Goal: Task Accomplishment & Management: Manage account settings

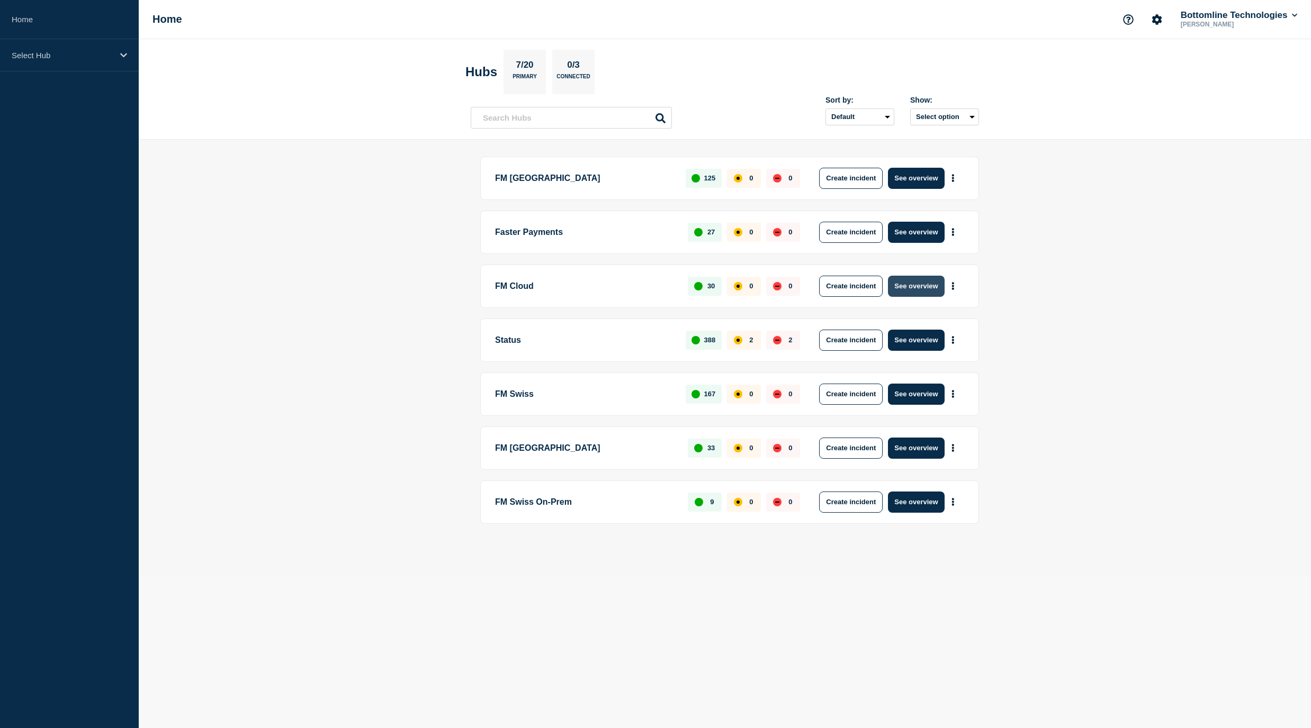
click at [931, 290] on button "See overview" at bounding box center [916, 286] width 56 height 21
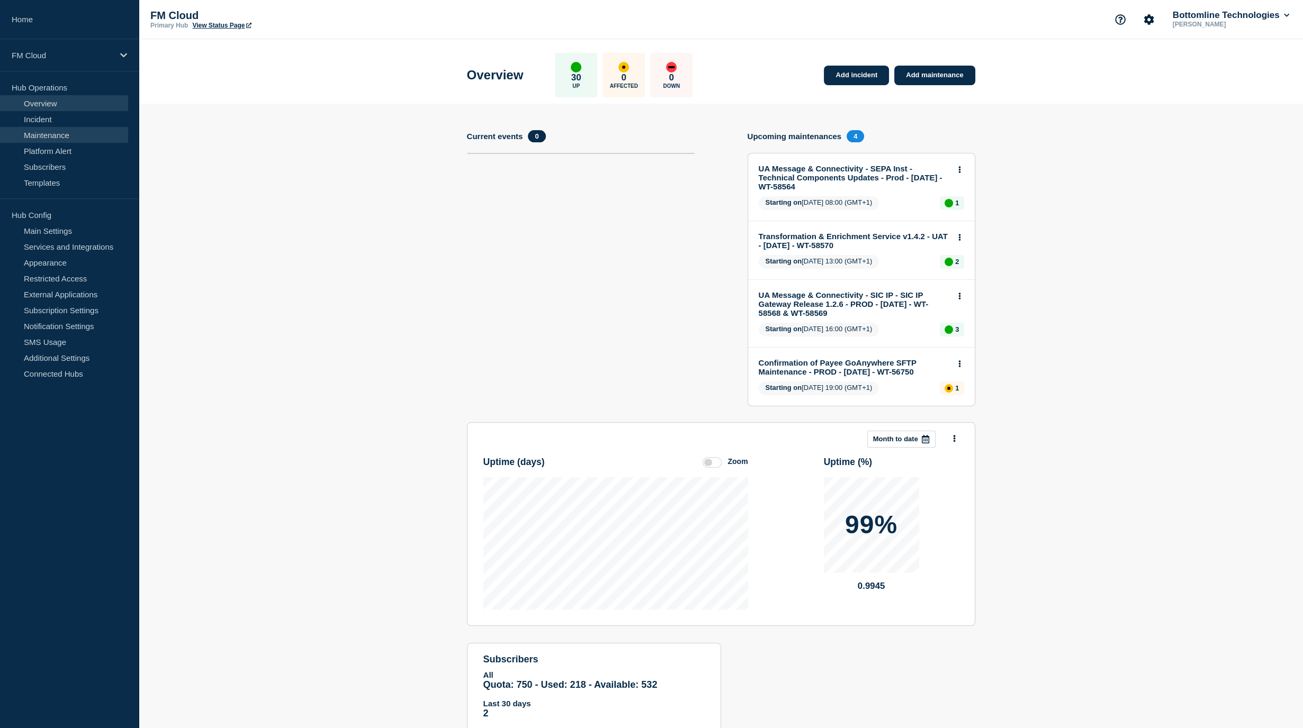
click at [82, 133] on link "Maintenance" at bounding box center [64, 135] width 128 height 16
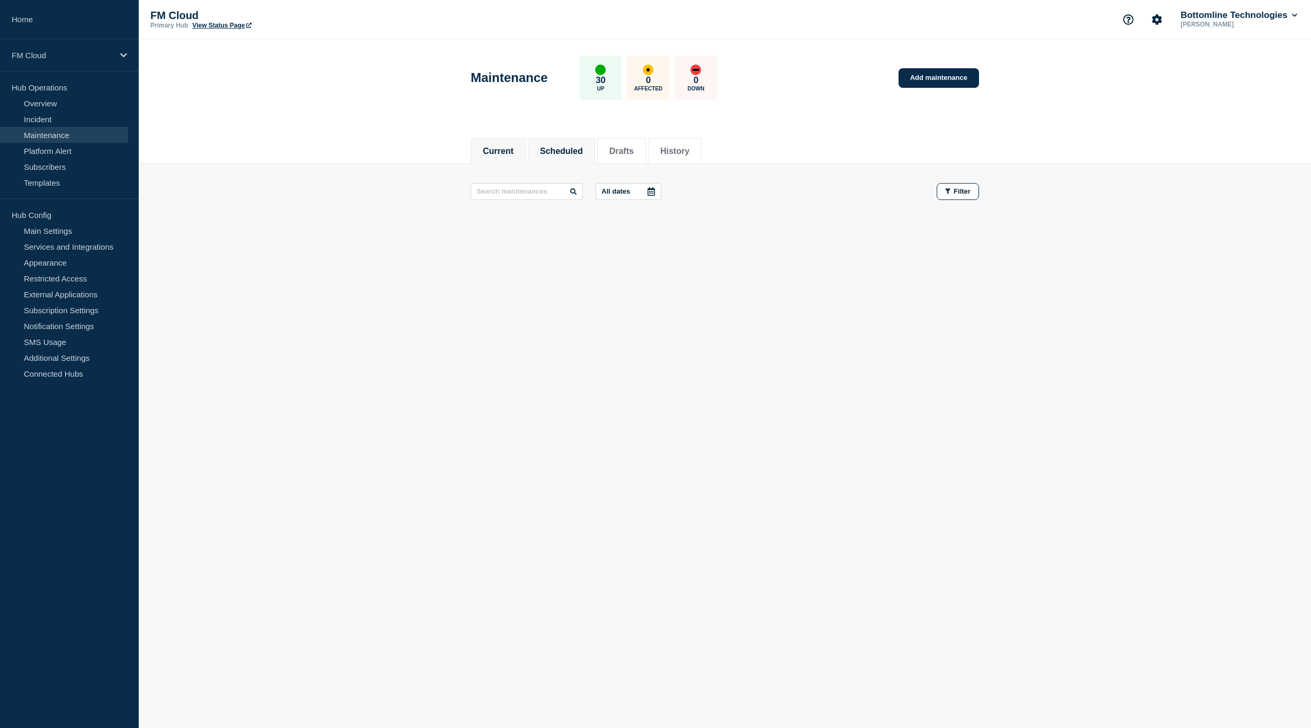
click at [563, 153] on button "Scheduled" at bounding box center [561, 152] width 43 height 10
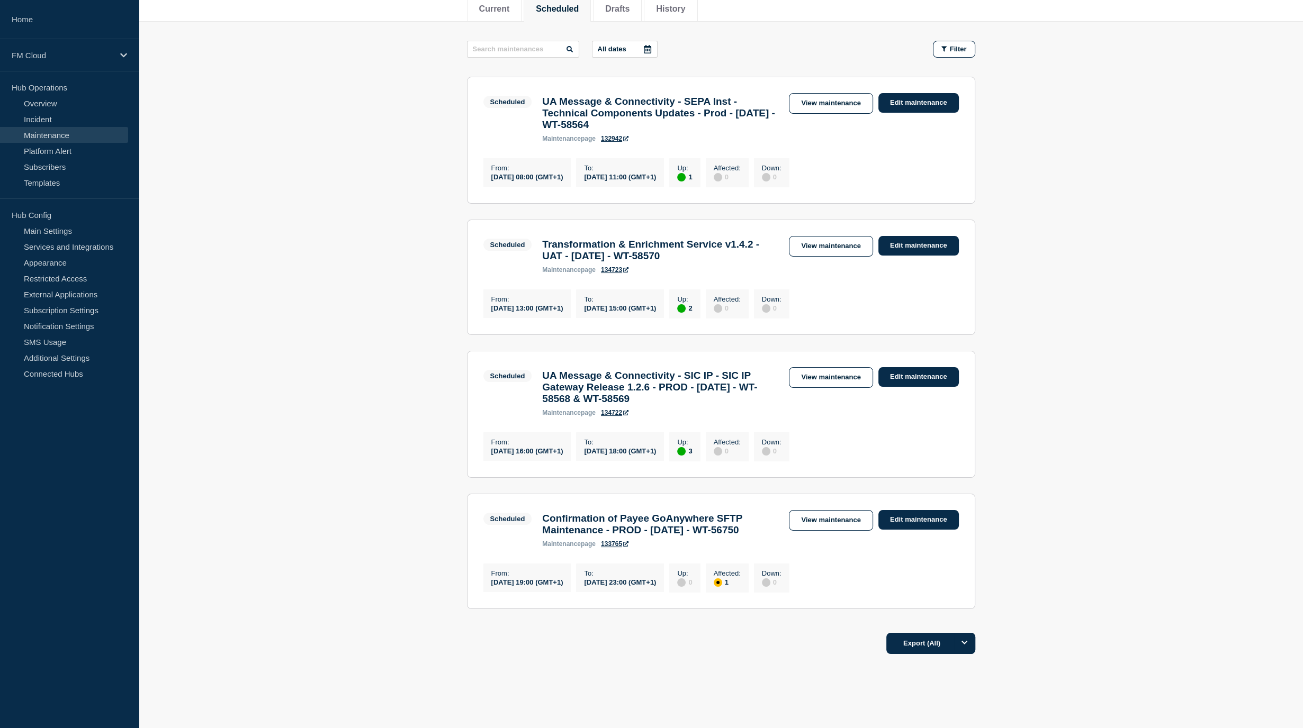
scroll to position [205, 0]
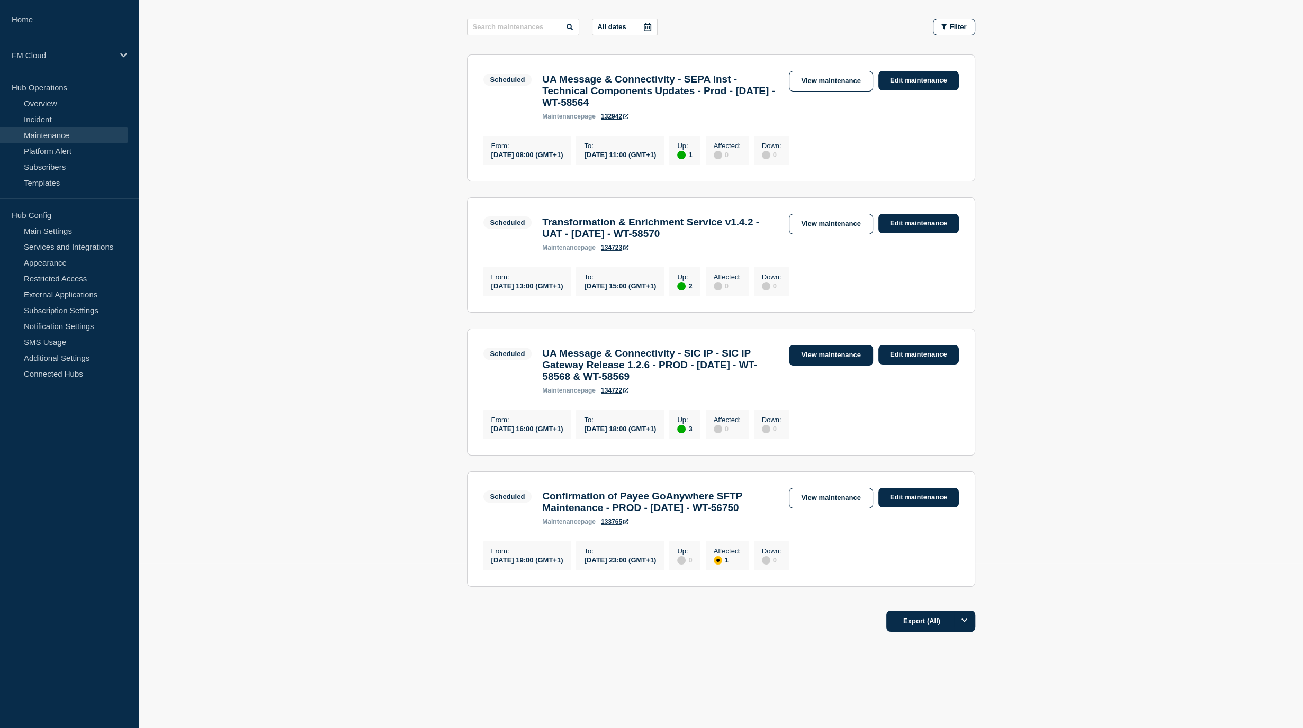
click at [825, 345] on link "View maintenance" at bounding box center [831, 355] width 84 height 21
click at [838, 214] on link "View maintenance" at bounding box center [831, 224] width 84 height 21
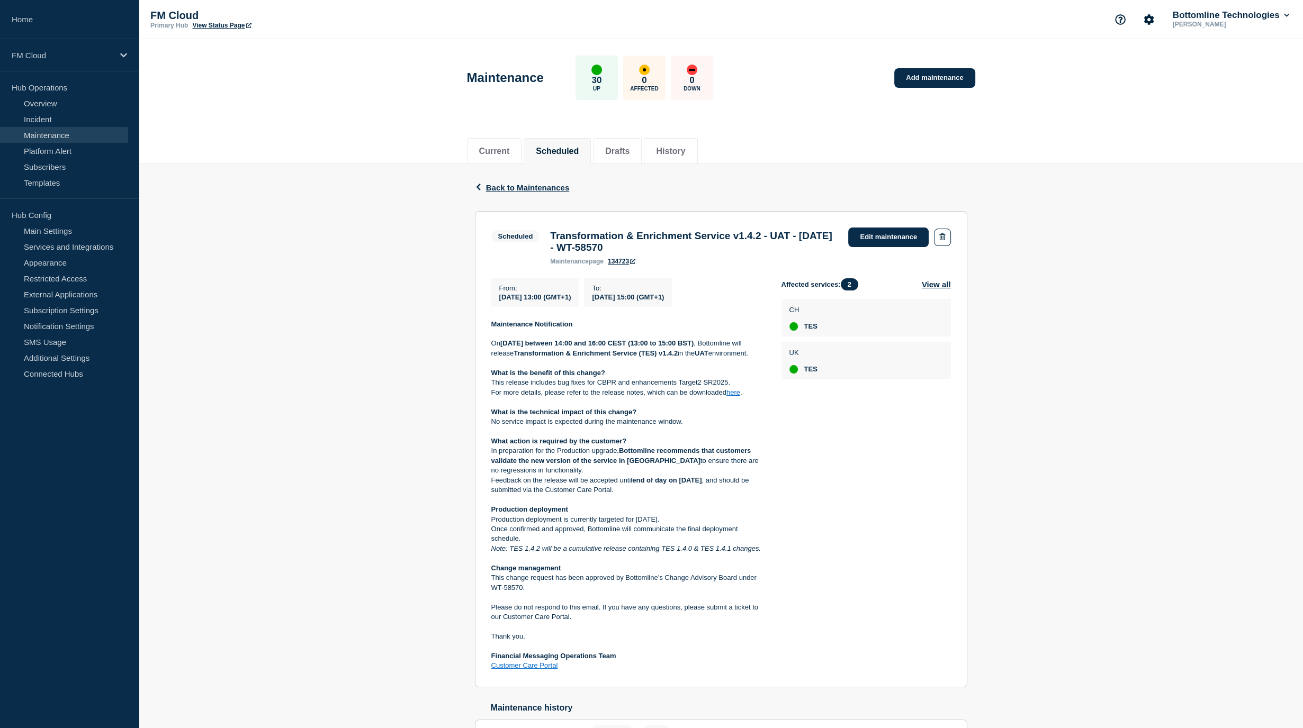
click at [537, 544] on p "Once confirmed and approved, Bottomline will communicate the final deployment s…" at bounding box center [627, 535] width 273 height 20
click at [528, 543] on p "Once confirmed and approved, Bottomline will communicate the final deployment s…" at bounding box center [627, 535] width 273 height 20
copy p "Once confirmed and approved, Bottomline will communicate the final deployment s…"
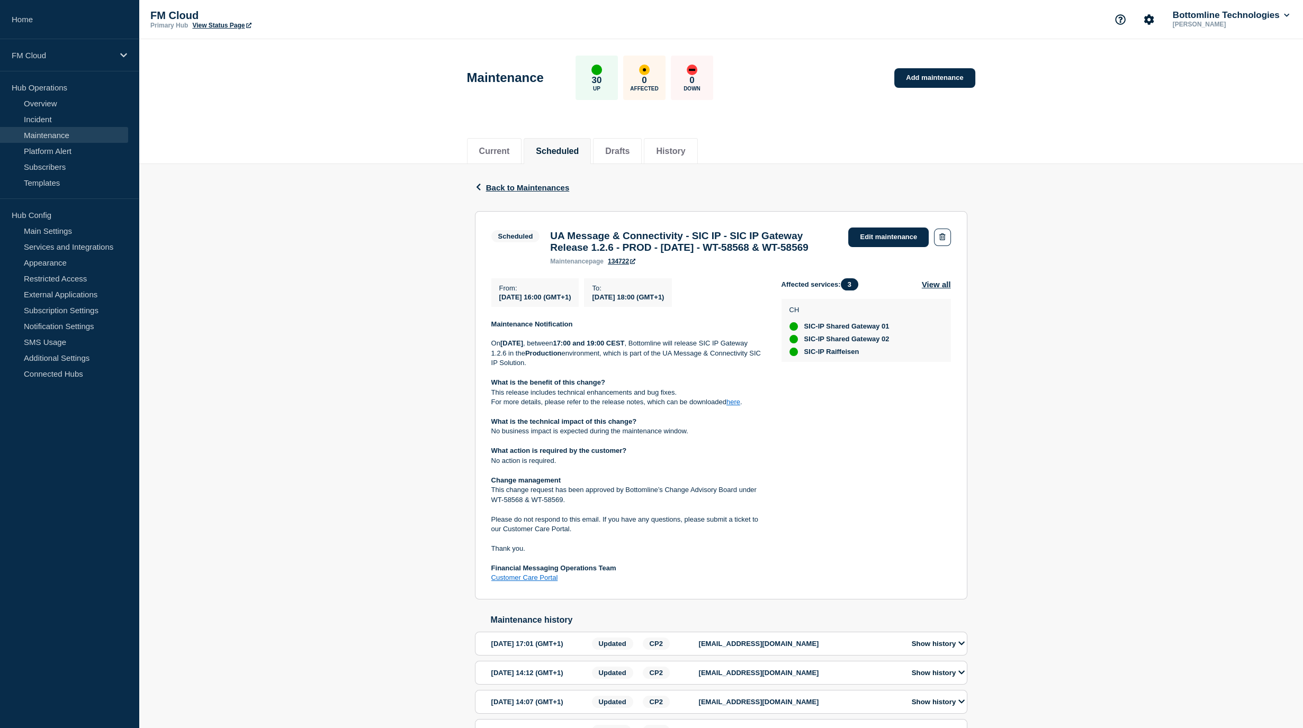
click at [811, 251] on h3 "UA Message & Connectivity - SIC IP - SIC IP Gateway Release 1.2.6 - PROD - [DAT…" at bounding box center [693, 241] width 287 height 23
drag, startPoint x: 811, startPoint y: 251, endPoint x: 572, endPoint y: 262, distance: 239.5
click at [572, 254] on h3 "UA Message & Connectivity - SIC IP - SIC IP Gateway Release 1.2.6 - PROD - 11/S…" at bounding box center [693, 241] width 287 height 23
copy h3 "WT-58568"
click at [890, 233] on link "Edit maintenance" at bounding box center [888, 238] width 80 height 20
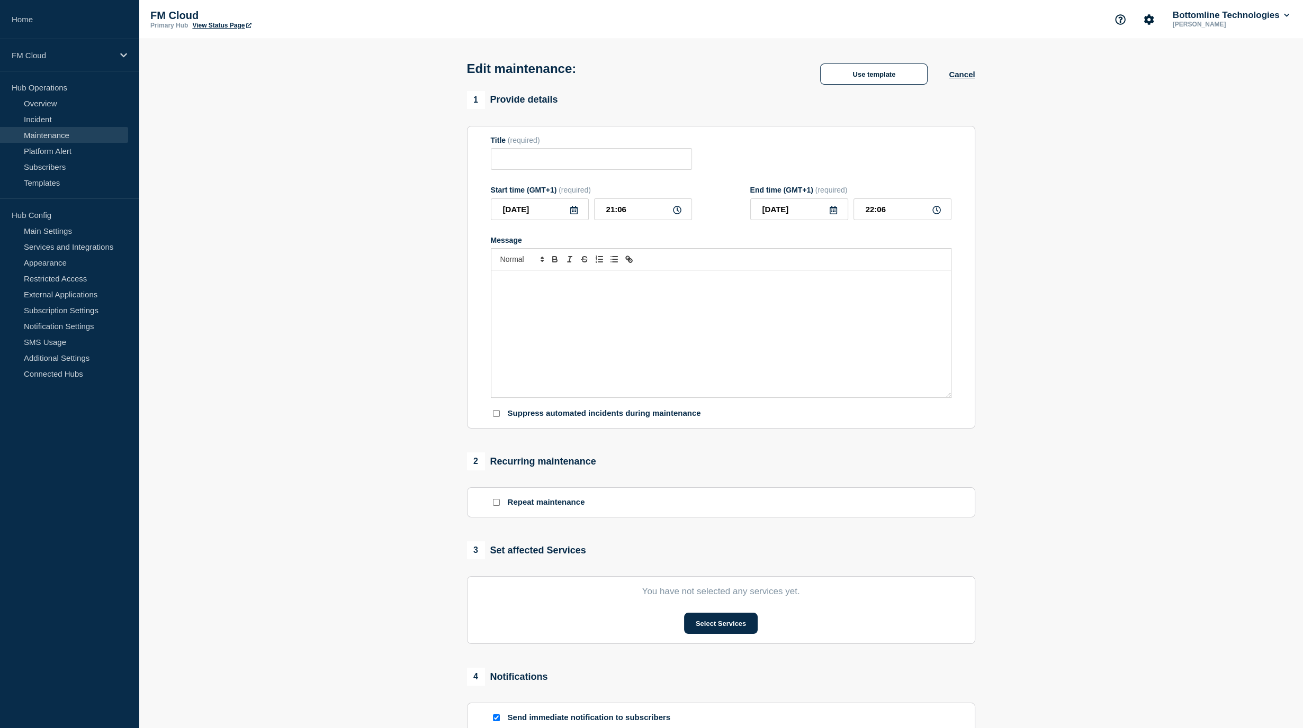
type input "UA Message & Connectivity - SIC IP - SIC IP Gateway Release 1.2.6 - PROD - 11/S…"
type input "2025-09-11"
type input "16:00"
type input "2025-09-11"
type input "18:00"
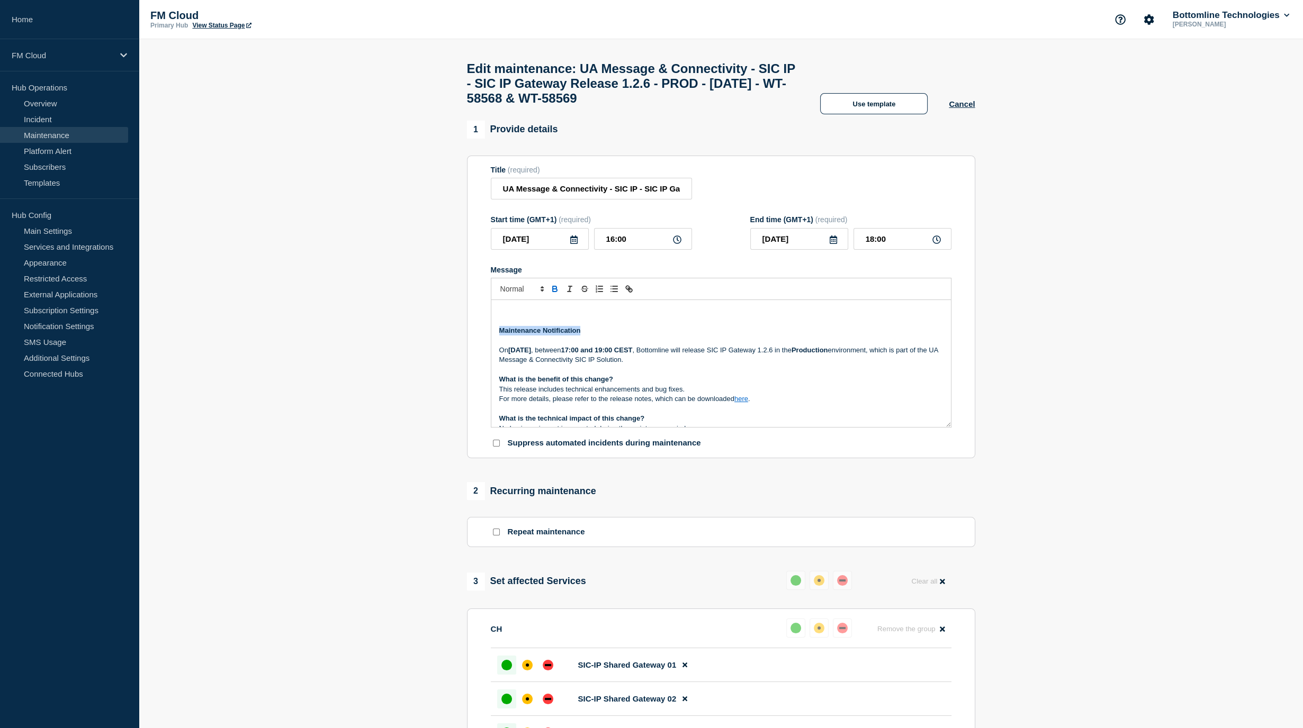
copy strong "Maintenance Notification"
paste div "Message"
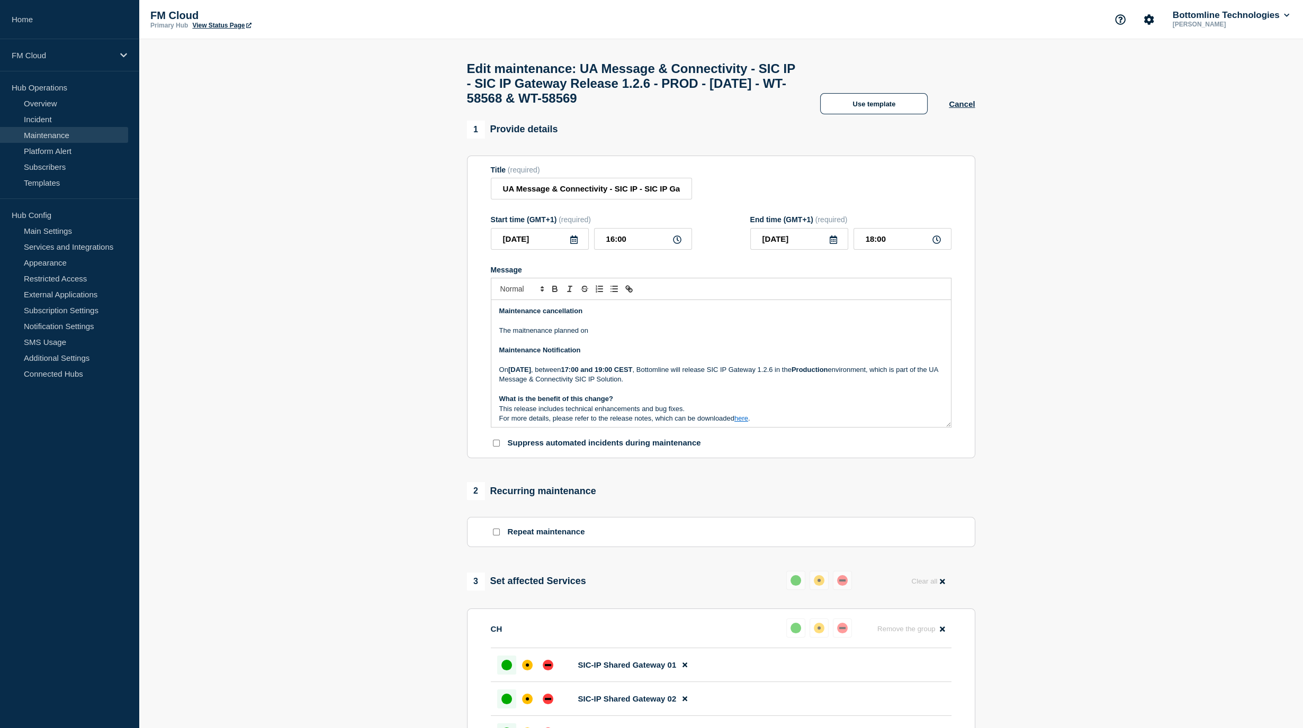
click at [521, 374] on strong "Thursday 11 September 2025" at bounding box center [519, 370] width 23 height 8
drag, startPoint x: 521, startPoint y: 380, endPoint x: 593, endPoint y: 382, distance: 72.0
click at [531, 374] on strong "Thursday 11 September 2025" at bounding box center [519, 370] width 23 height 8
copy strong "Thursday 11 September 2025"
click at [607, 326] on p "Message" at bounding box center [721, 322] width 444 height 10
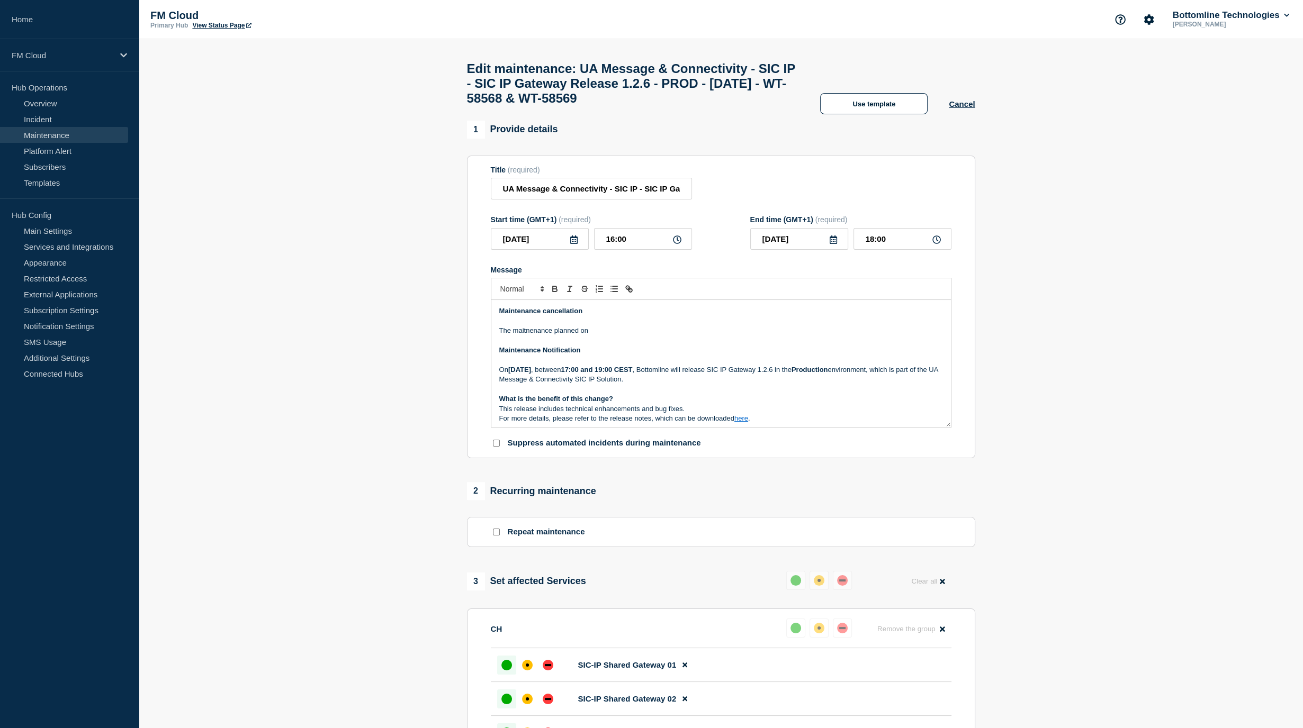
click at [606, 336] on p "The maitnenance planned on" at bounding box center [721, 331] width 444 height 10
click at [771, 385] on p "On Thursday 11 September 2025 , between 17:00 and 19:00 CEST , Bottomline will …" at bounding box center [721, 375] width 444 height 20
drag, startPoint x: 771, startPoint y: 388, endPoint x: 840, endPoint y: 389, distance: 68.8
click at [840, 385] on p "On Thursday 11 September 2025 , between 17:00 and 19:00 CEST , Bottomline will …" at bounding box center [721, 375] width 444 height 20
copy p "release SIC IP Gateway 1.2.6"
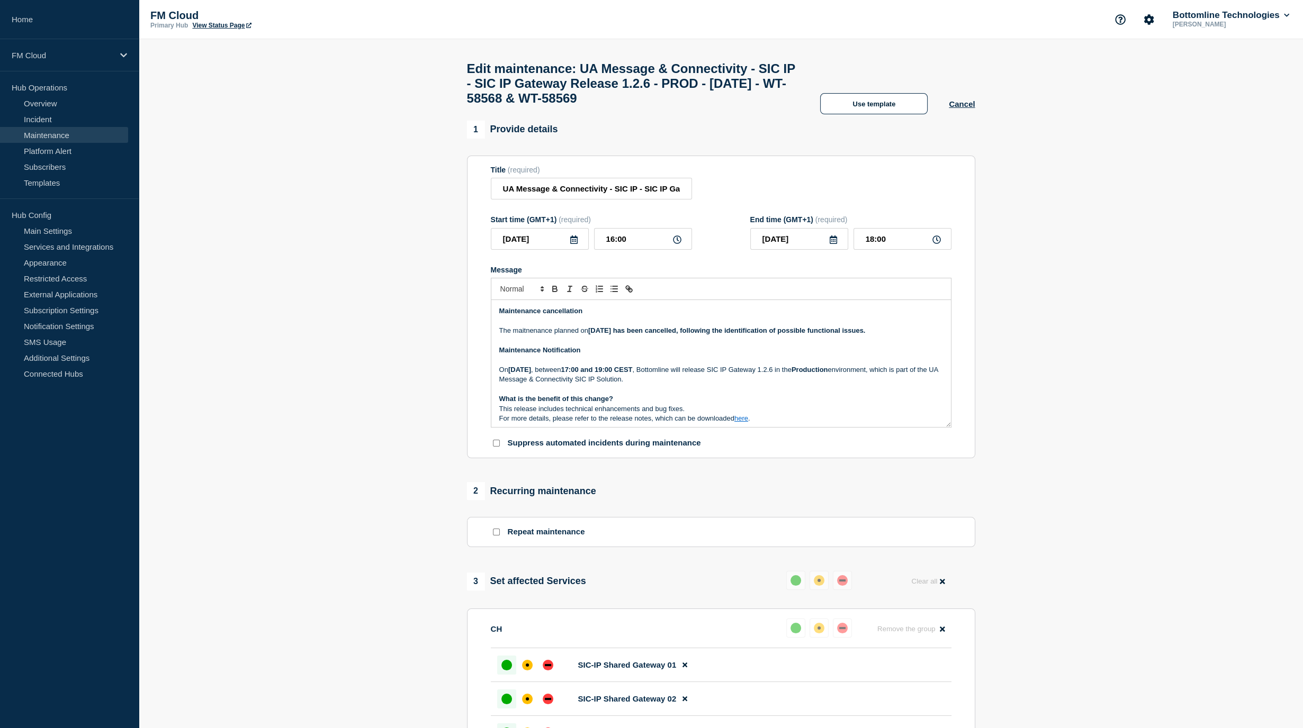
click at [688, 335] on strong "Thursday 11 September 2025 has been cancelled, following the identification of …" at bounding box center [726, 331] width 277 height 8
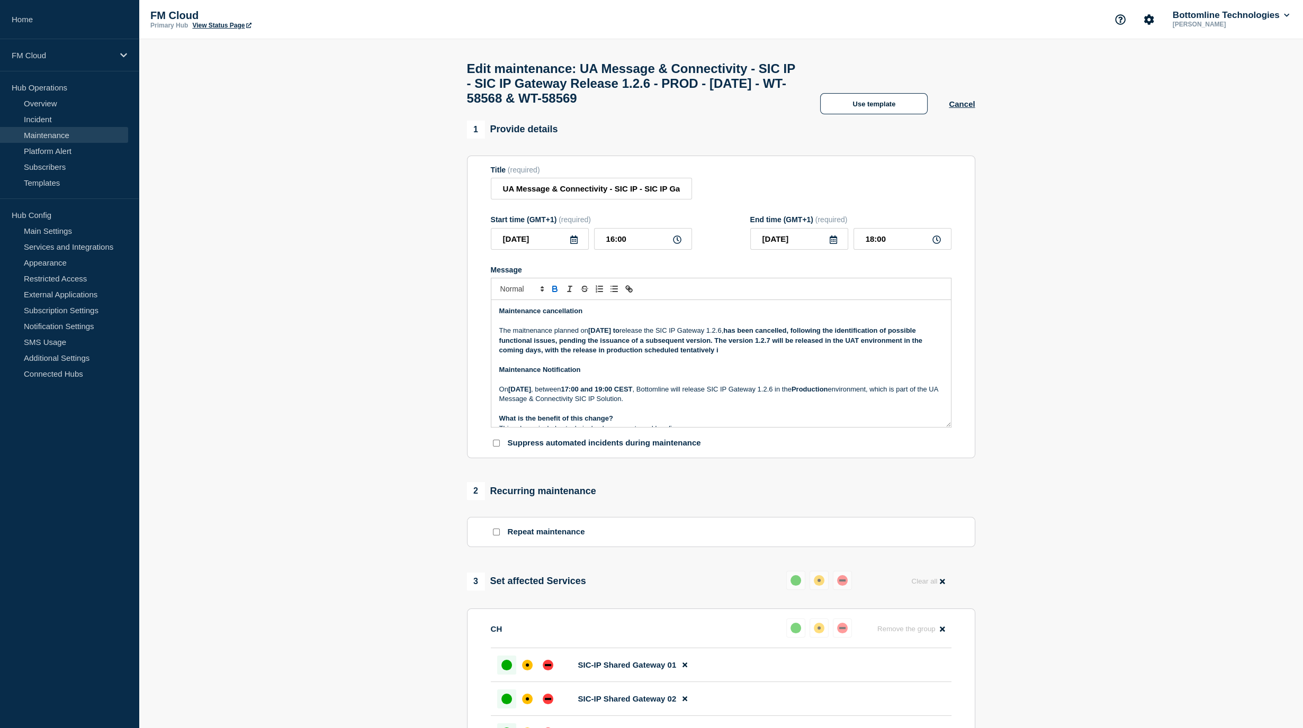
click at [891, 375] on p "Maintenance Notification" at bounding box center [721, 370] width 444 height 10
click at [822, 365] on p "Message" at bounding box center [721, 360] width 444 height 10
click at [816, 355] on p "The maitnenance planned on Thursday 11 September 2025 to release the SIC IP Gat…" at bounding box center [721, 340] width 444 height 29
click at [840, 355] on p "The maitnenance planned on Thursday 11 September 2025 to release the SIC IP Gat…" at bounding box center [721, 340] width 444 height 29
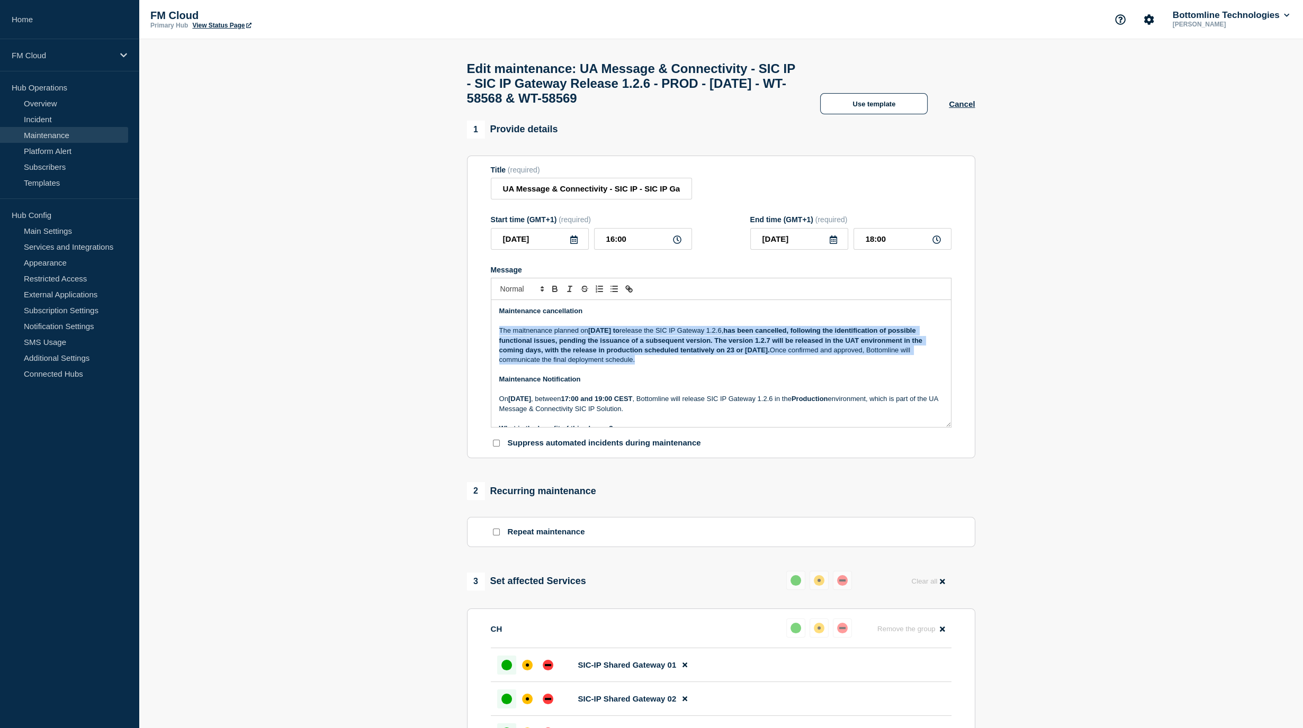
drag, startPoint x: 714, startPoint y: 371, endPoint x: 441, endPoint y: 341, distance: 273.7
click at [441, 341] on section "1 Provide details Title (required) UA Message & Connectivity - SIC IP - SIC IP …" at bounding box center [721, 550] width 1164 height 858
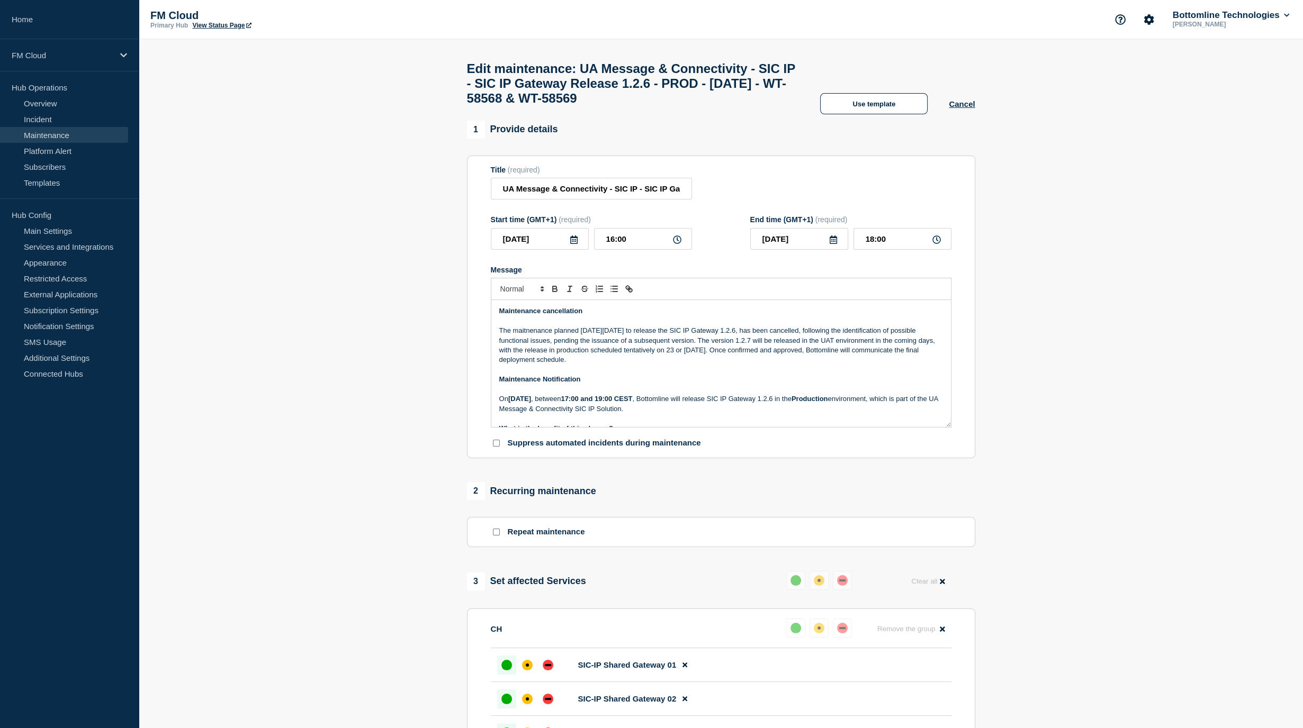
click at [530, 344] on p "The maitnenance planned on Thursday 11 September 2025 to release the SIC IP Gat…" at bounding box center [721, 345] width 444 height 39
click at [533, 349] on p "The maitnenance planned on Thursday 11 September 2025 to release the SIC IP Gat…" at bounding box center [721, 345] width 444 height 39
drag, startPoint x: 530, startPoint y: 341, endPoint x: 517, endPoint y: 346, distance: 14.4
click at [517, 346] on p "The maitnenance planned on Thursday 11 September 2025 to release the SIC IP Gat…" at bounding box center [721, 345] width 444 height 39
click at [529, 359] on p "The maitnenance planned on Thursday 11 September 2025 to release the SIC IP Gat…" at bounding box center [721, 345] width 444 height 39
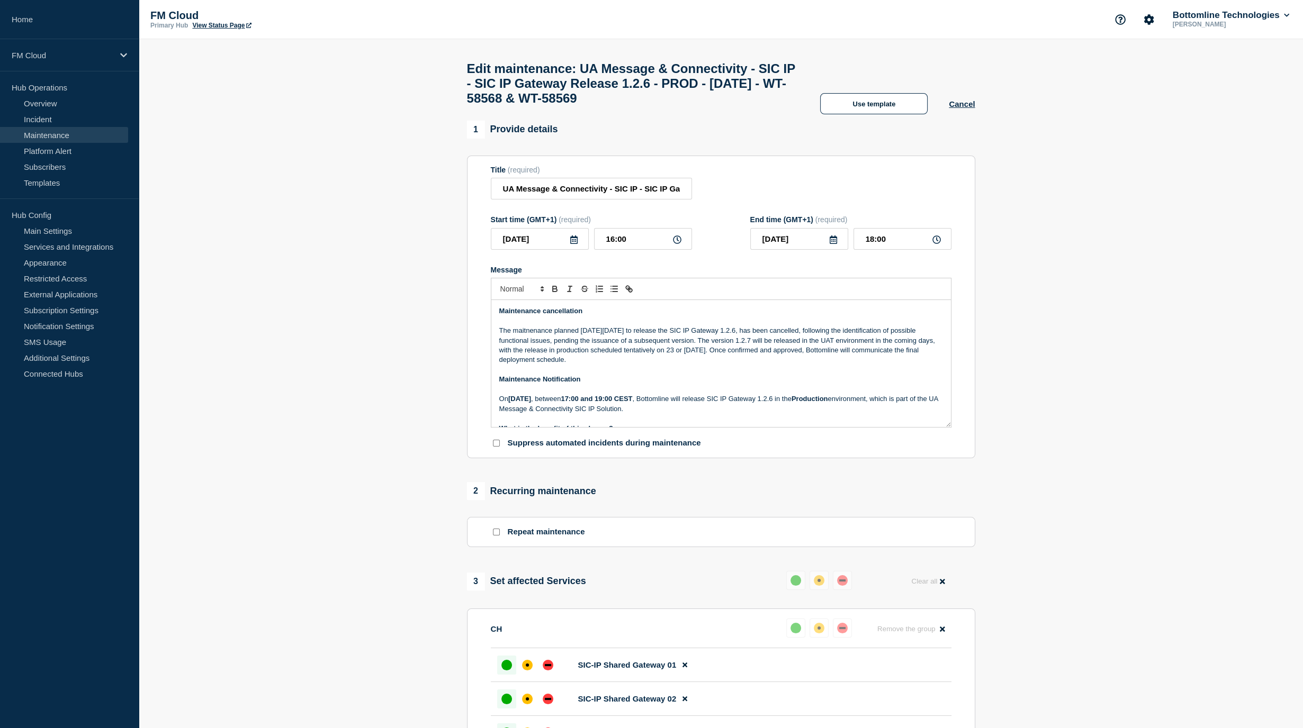
click at [734, 365] on p "The maitnenance planned on Thursday 11 September 2025 to release the SIC IP Gat…" at bounding box center [721, 345] width 444 height 39
drag, startPoint x: 728, startPoint y: 368, endPoint x: 453, endPoint y: 318, distance: 279.8
click at [453, 318] on section "1 Provide details Title (required) UA Message & Connectivity - SIC IP - SIC IP …" at bounding box center [721, 550] width 1164 height 858
copy div "Maintenance cancellation The maintenance planned on Thursday 11 September 2025 …"
click at [606, 341] on p "The maintenance planned on Thursday 11 September 2025 to release the SIC IP Gat…" at bounding box center [721, 345] width 444 height 39
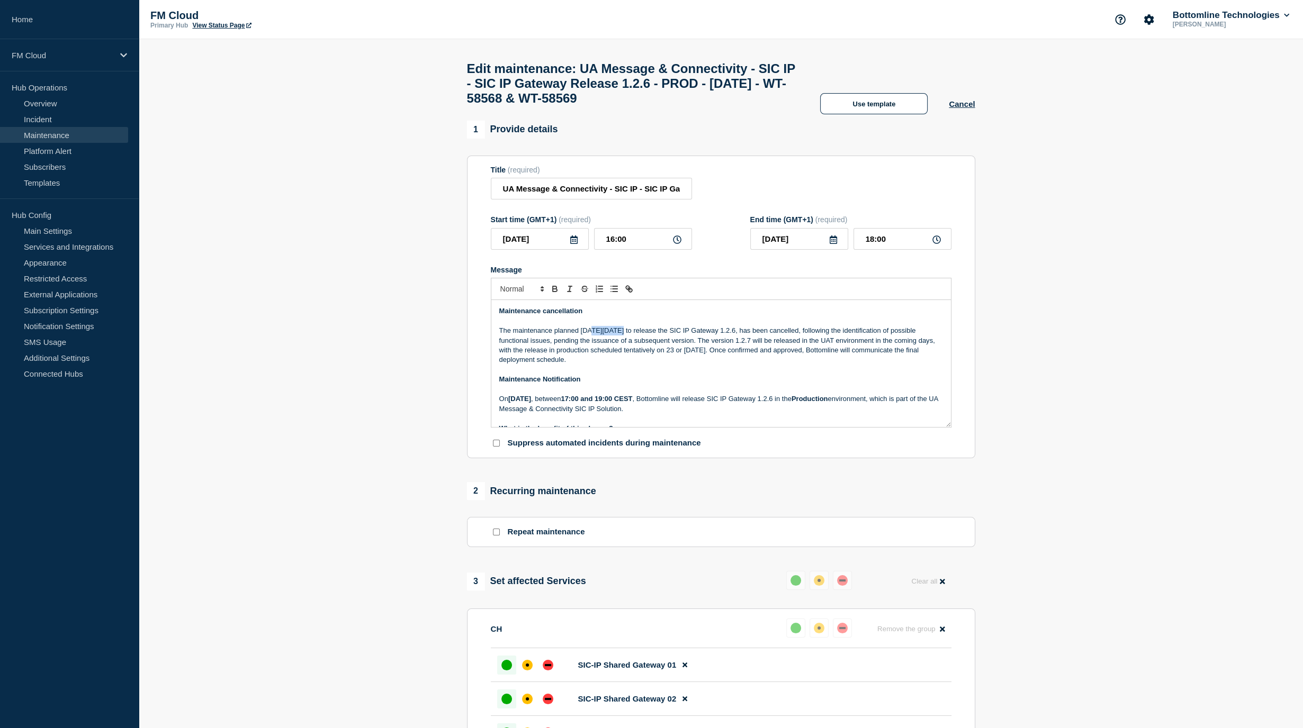
click at [606, 341] on p "The maintenance planned on Thursday 11 September 2025 to release the SIC IP Gat…" at bounding box center [721, 345] width 444 height 39
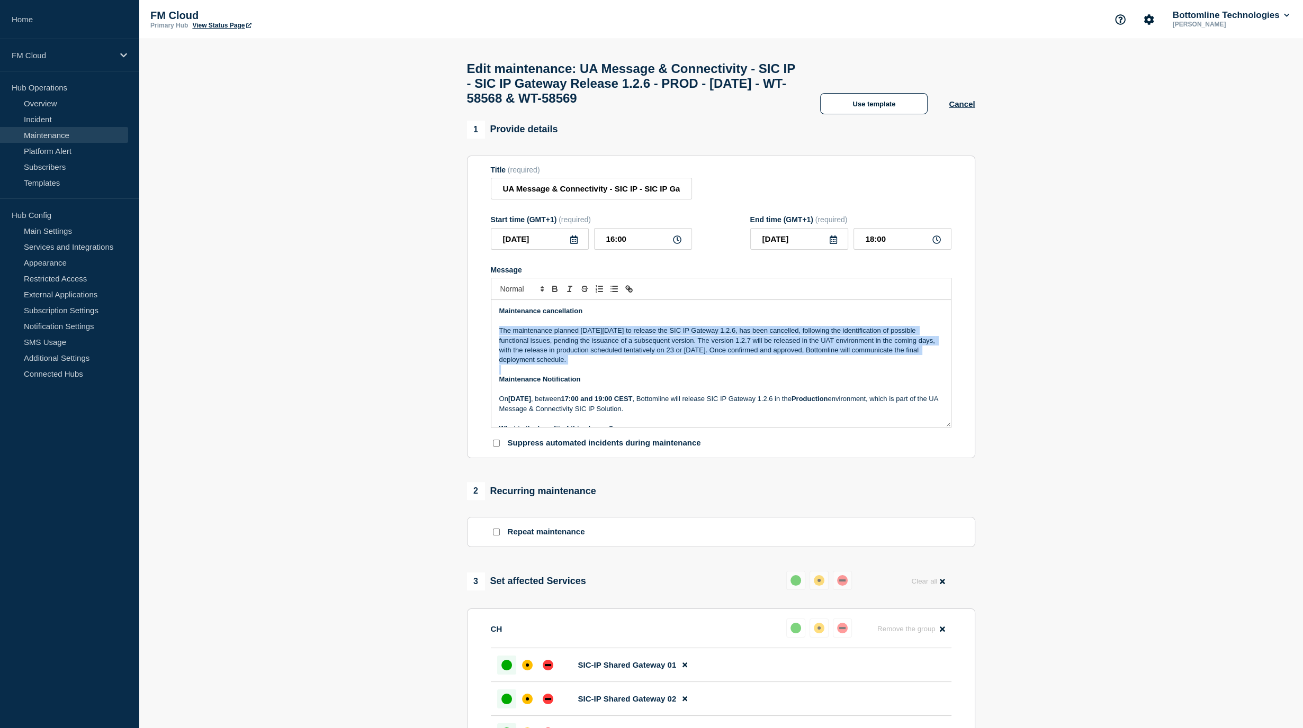
click at [606, 341] on p "The maintenance planned on Thursday 11 September 2025 to release the SIC IP Gat…" at bounding box center [721, 345] width 444 height 39
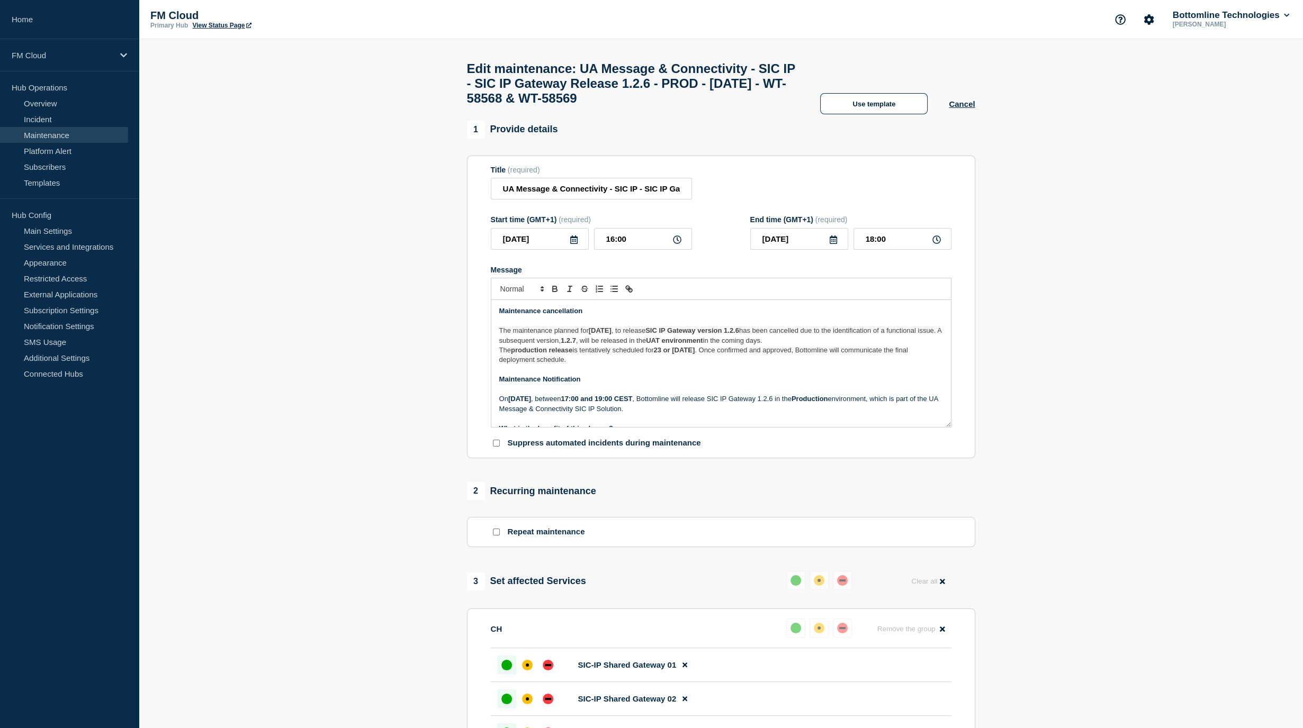
click at [601, 365] on p "The production release is tentatively scheduled for 23 or 25 September . Once c…" at bounding box center [721, 356] width 444 height 20
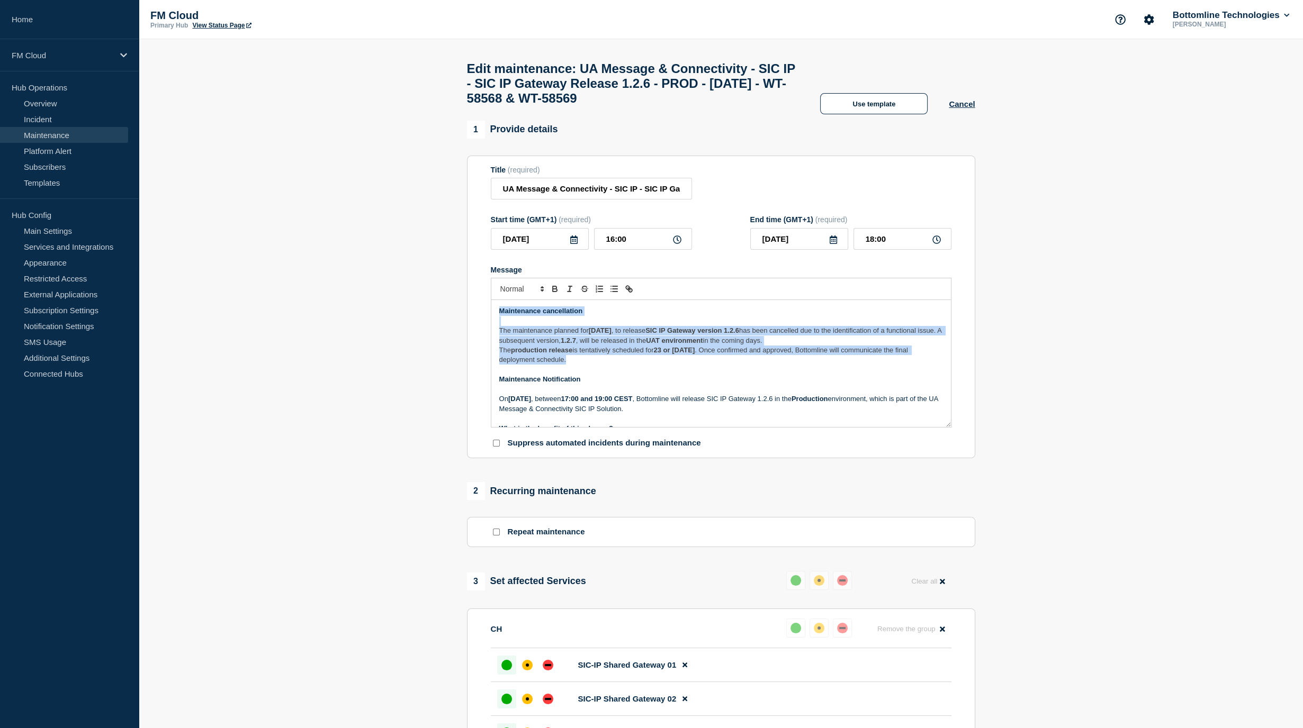
drag, startPoint x: 603, startPoint y: 372, endPoint x: 476, endPoint y: 318, distance: 137.8
click at [476, 318] on section "Title (required) UA Message & Connectivity - SIC IP - SIC IP Gateway Release 1.…" at bounding box center [721, 307] width 508 height 303
copy div "Maintenance cancellation The maintenance planned for Thursday, 11 September 202…"
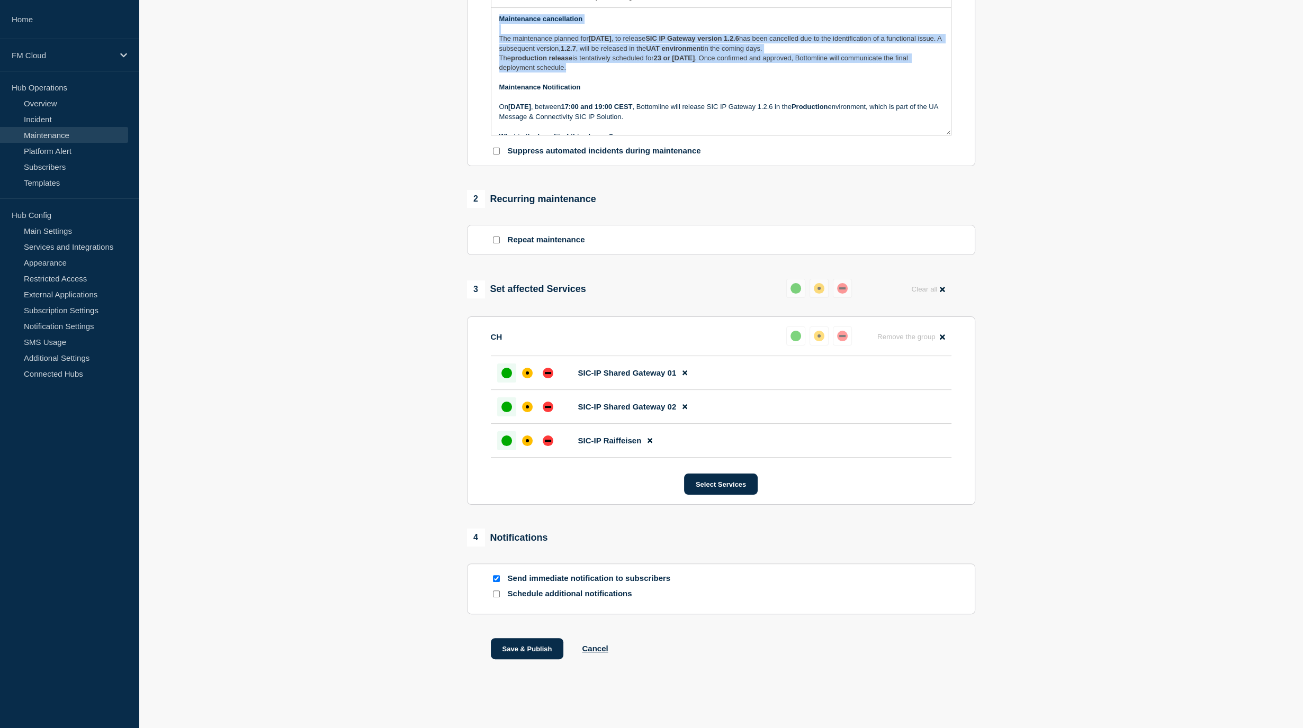
scroll to position [304, 0]
